Goal: Transaction & Acquisition: Purchase product/service

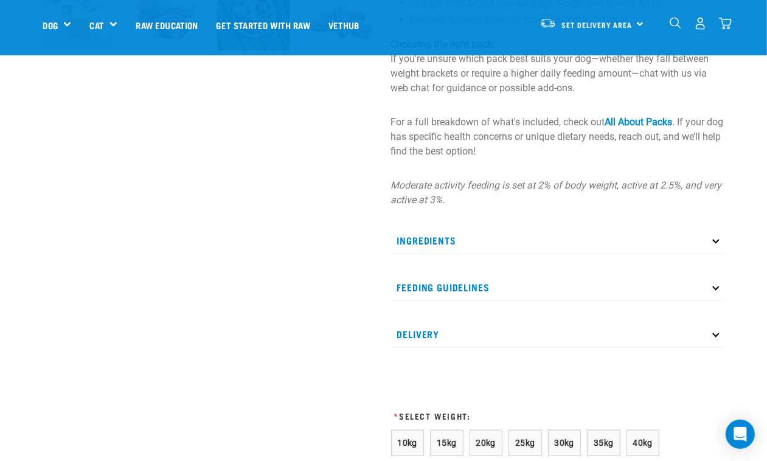
scroll to position [532, 0]
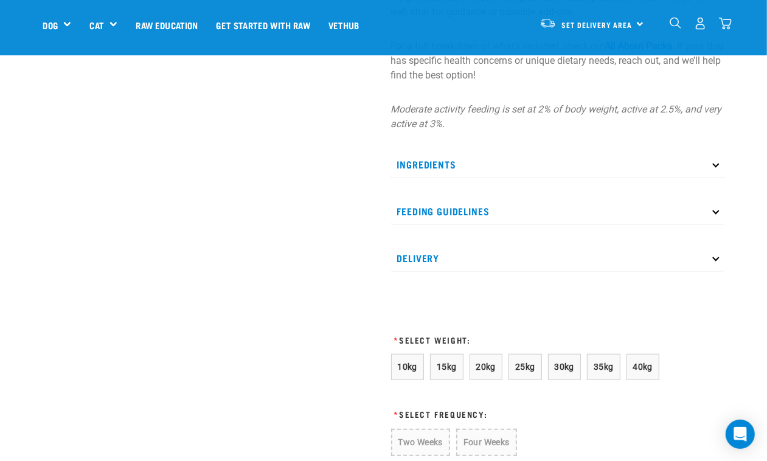
click at [430, 156] on p "Ingredients" at bounding box center [557, 164] width 333 height 27
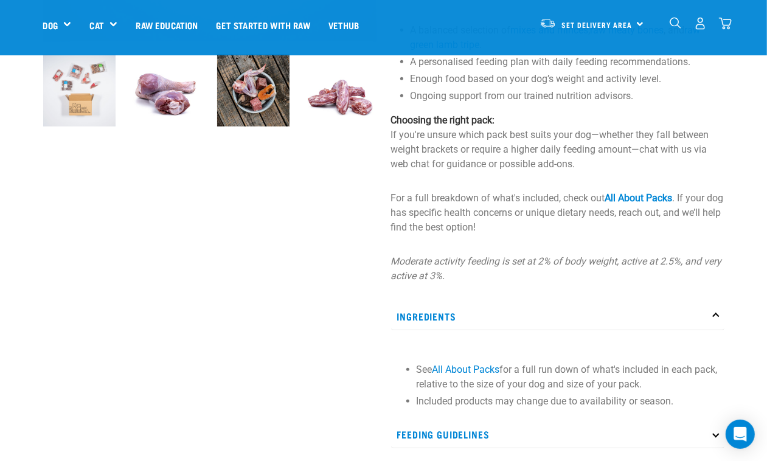
scroll to position [152, 0]
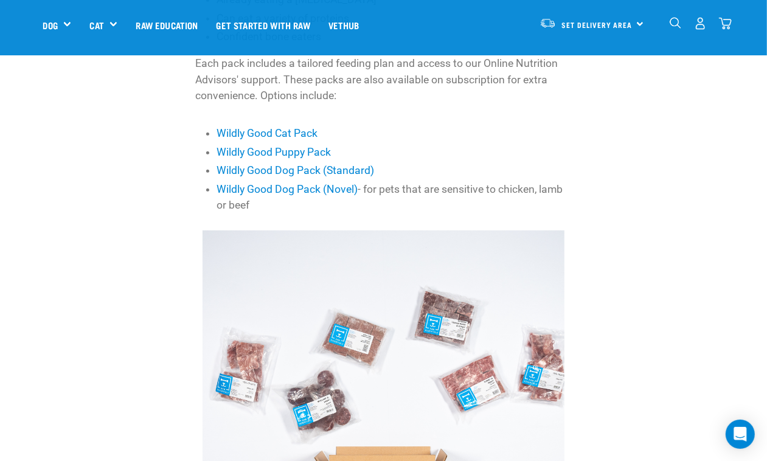
scroll to position [608, 0]
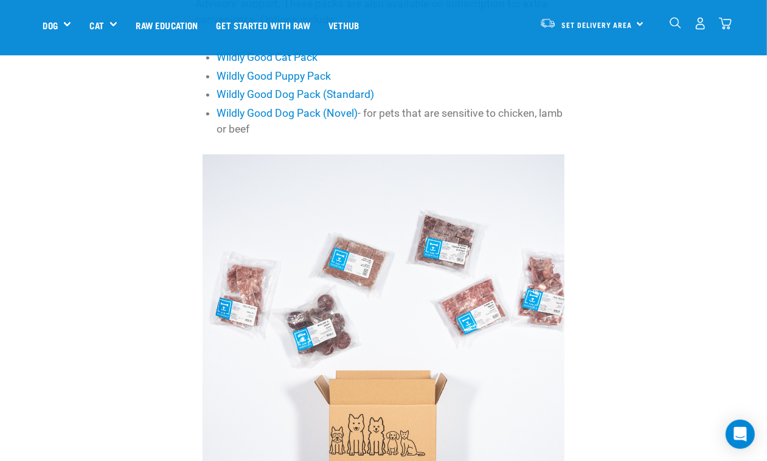
click at [473, 286] on img at bounding box center [384, 335] width 362 height 362
drag, startPoint x: 369, startPoint y: 328, endPoint x: 378, endPoint y: 327, distance: 9.2
click at [369, 330] on img at bounding box center [384, 335] width 362 height 362
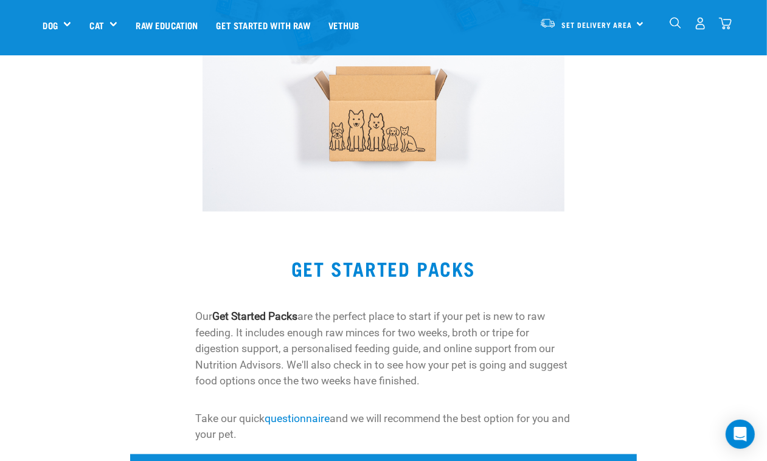
scroll to position [1216, 0]
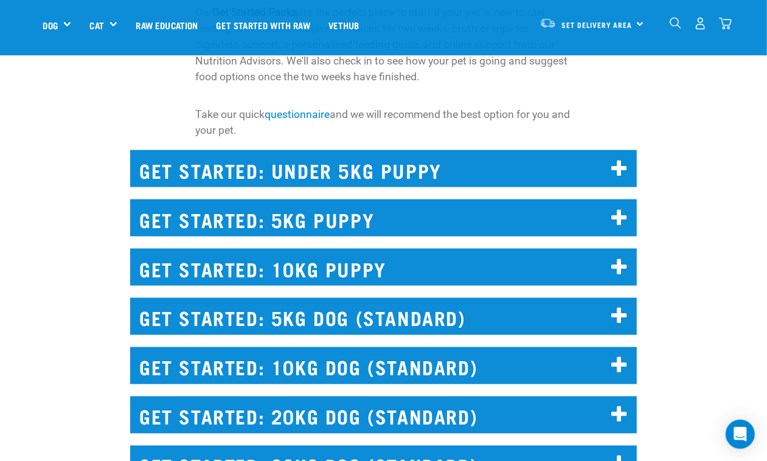
click at [293, 152] on h2 "GET STARTED: UNDER 5KG PUPPY" at bounding box center [383, 168] width 507 height 37
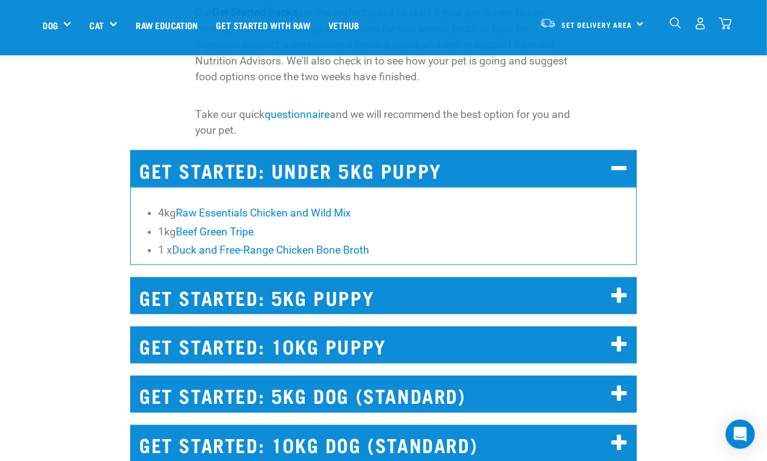
click at [293, 152] on h2 "GET STARTED: UNDER 5KG PUPPY" at bounding box center [383, 168] width 507 height 37
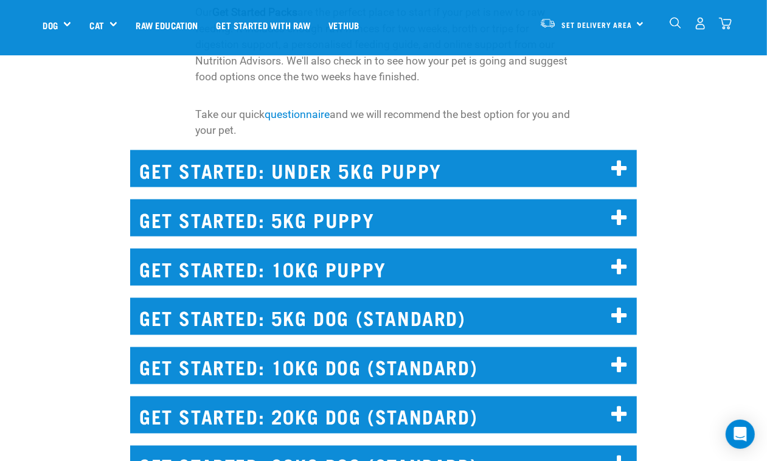
click at [335, 358] on h2 "GET STARTED: 10KG DOG (STANDARD)" at bounding box center [383, 365] width 507 height 37
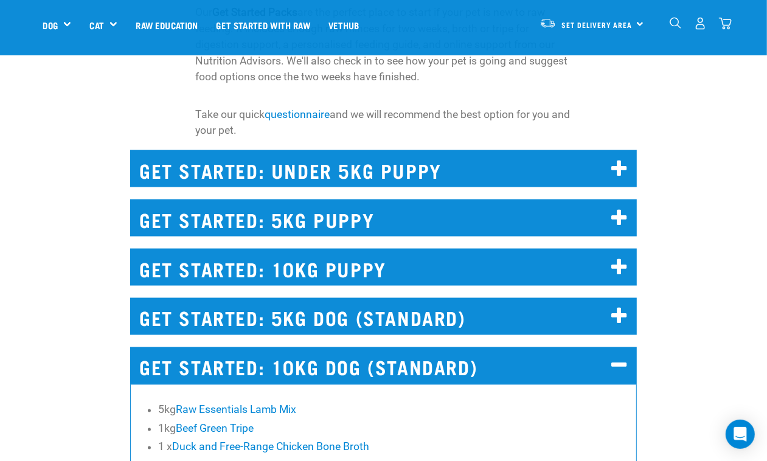
click at [408, 347] on h2 "GET STARTED: 10KG DOG (STANDARD)" at bounding box center [383, 365] width 507 height 37
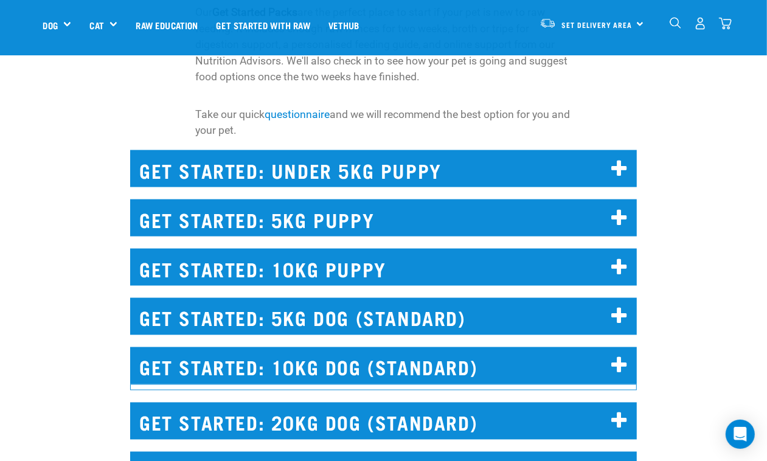
scroll to position [1445, 0]
